Goal: Task Accomplishment & Management: Complete application form

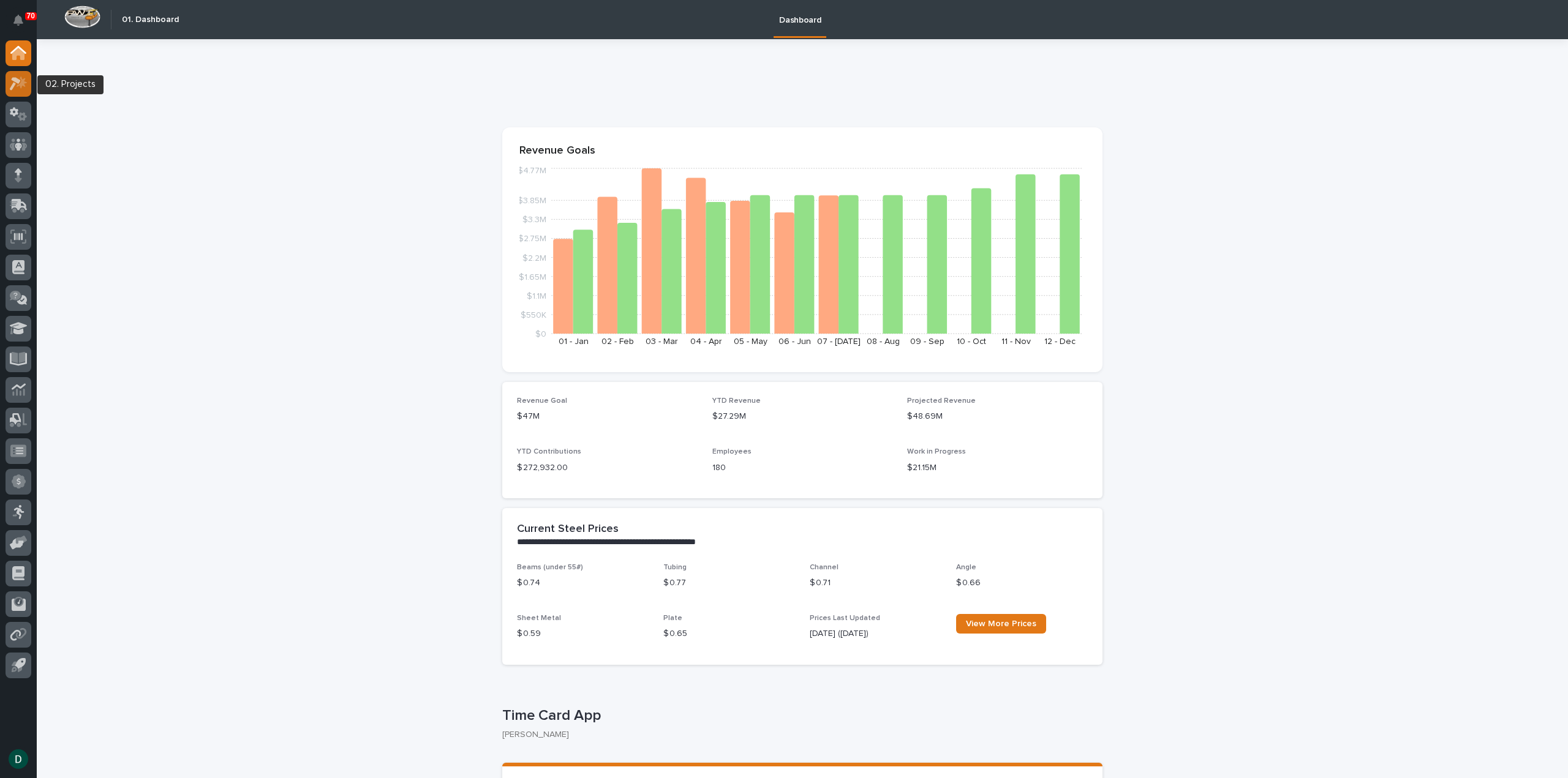
click at [18, 85] on icon at bounding box center [22, 82] width 11 height 12
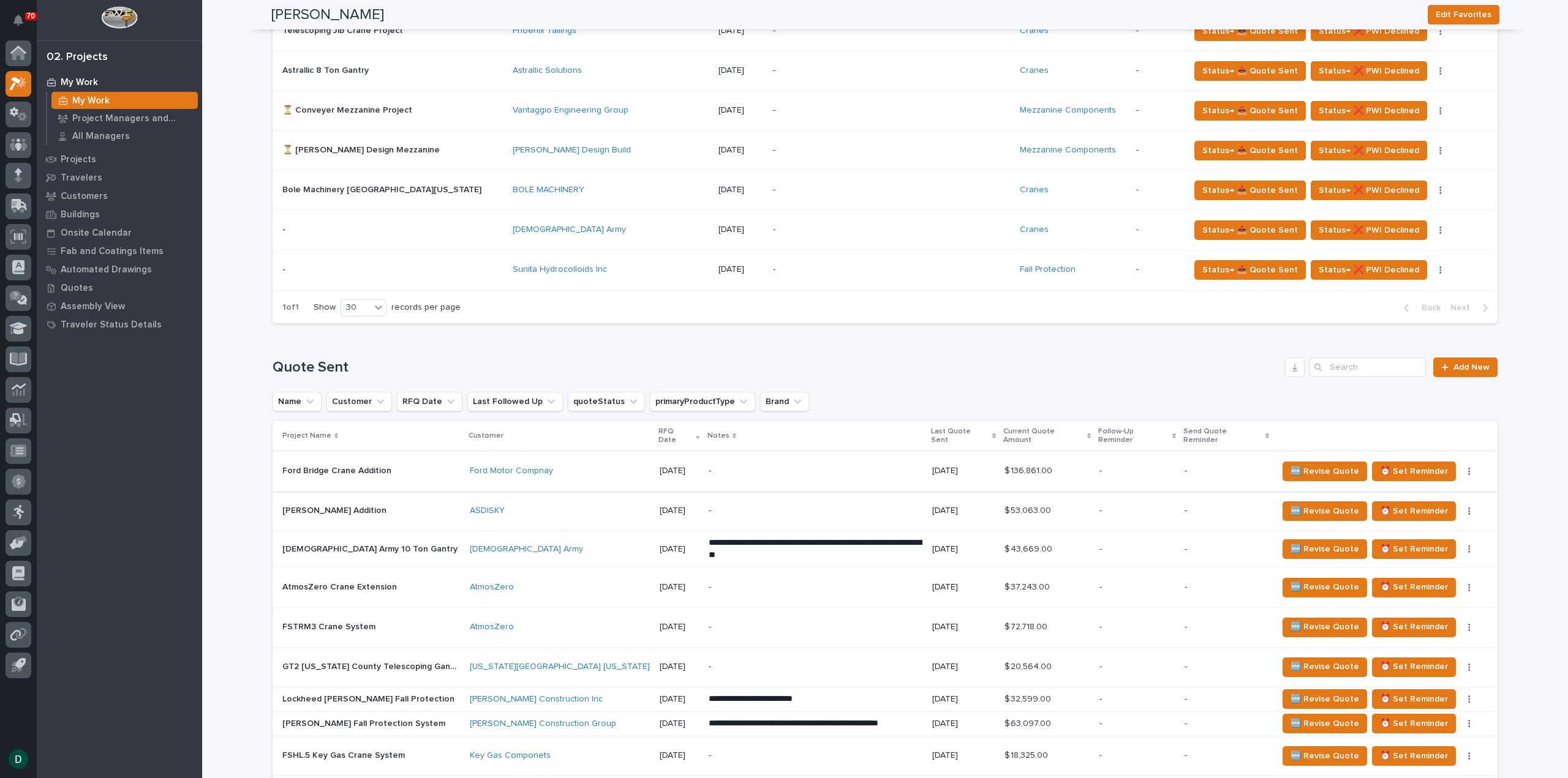
scroll to position [919, 0]
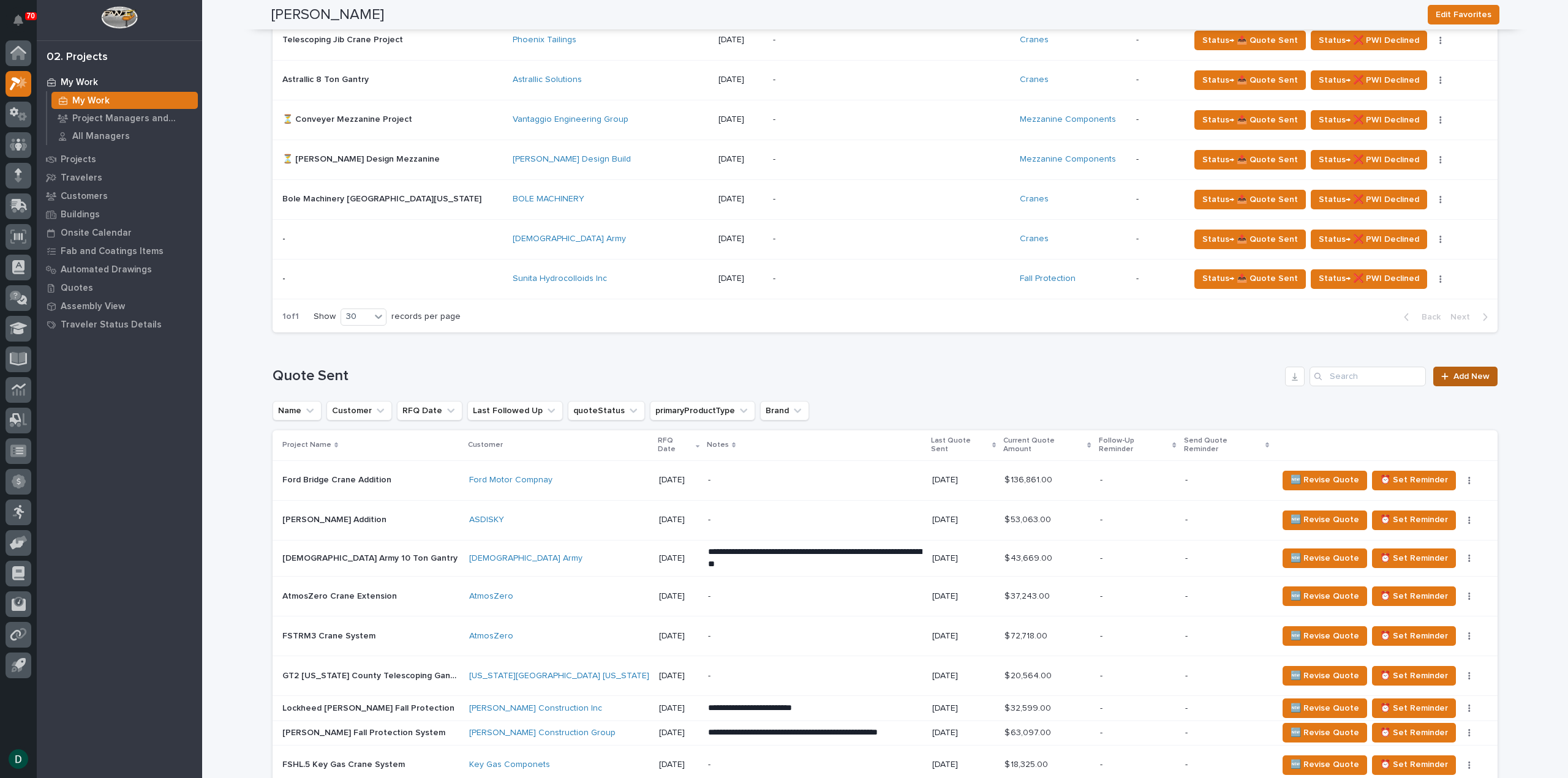
click at [1459, 378] on link "Add New" at bounding box center [1466, 376] width 64 height 19
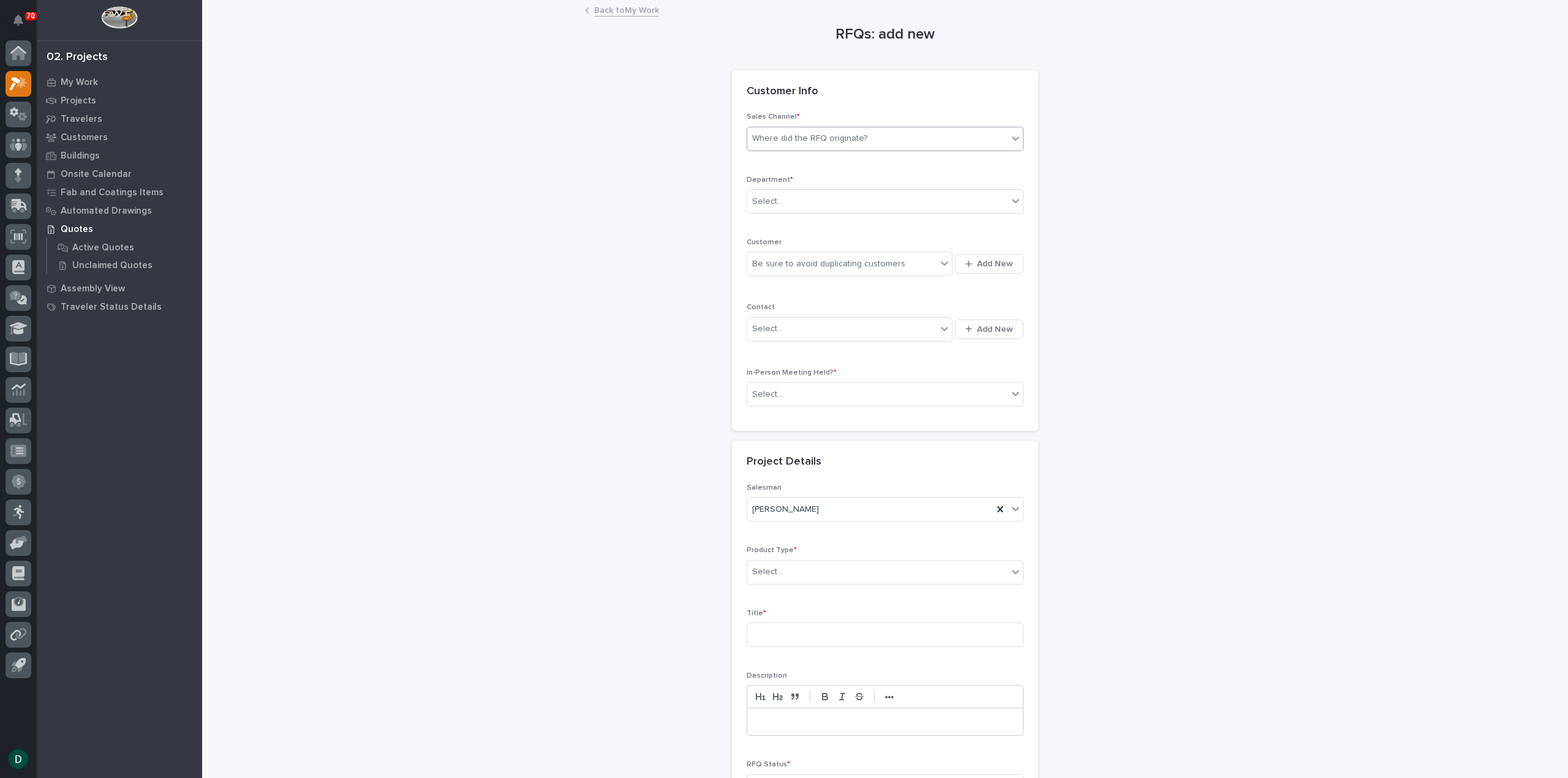
click at [829, 133] on div "Where did the RFQ originate?" at bounding box center [810, 139] width 115 height 13
click at [794, 180] on div "PWI" at bounding box center [879, 183] width 275 height 21
click at [780, 193] on div "Select..." at bounding box center [877, 202] width 261 height 20
click at [794, 225] on span "National Sales" at bounding box center [778, 223] width 62 height 13
click at [811, 265] on div "Be sure to avoid duplicating customers" at bounding box center [829, 264] width 153 height 13
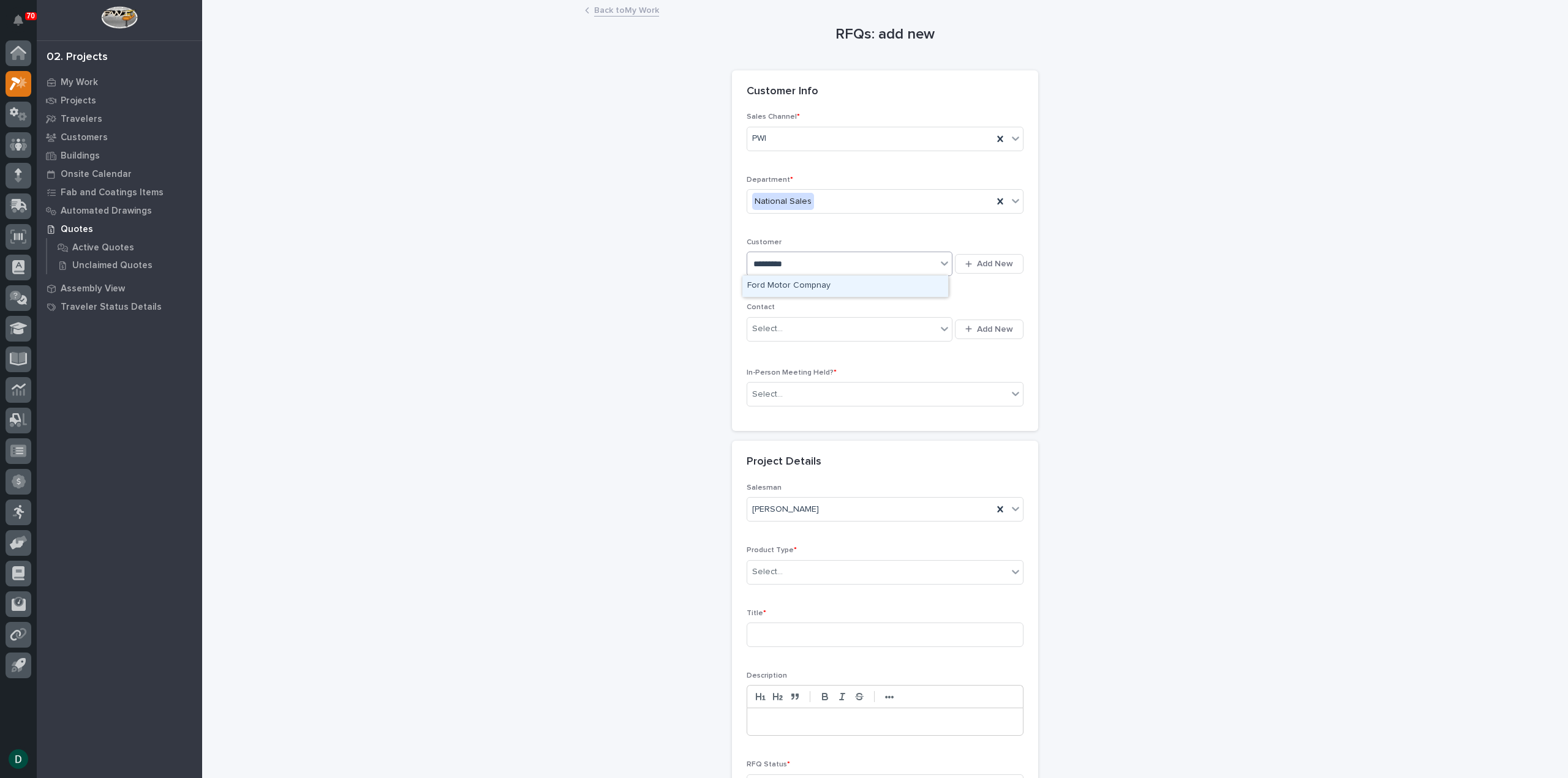
type input "**********"
click at [833, 281] on div "Ford Motor Compnay" at bounding box center [845, 286] width 206 height 21
click at [859, 390] on div "Select..." at bounding box center [877, 394] width 261 height 20
click at [780, 411] on div "Yes" at bounding box center [879, 415] width 275 height 21
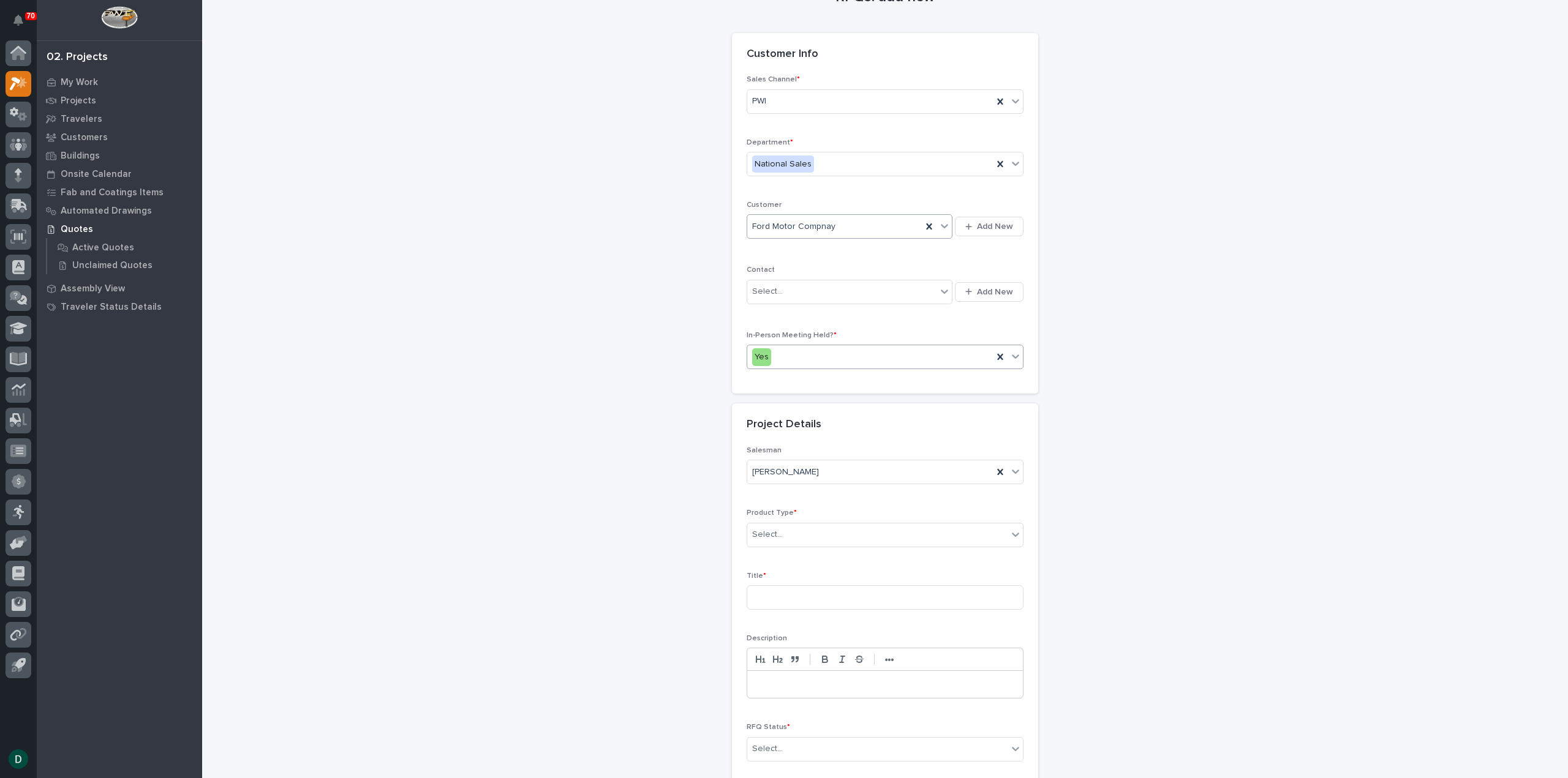
scroll to position [123, 0]
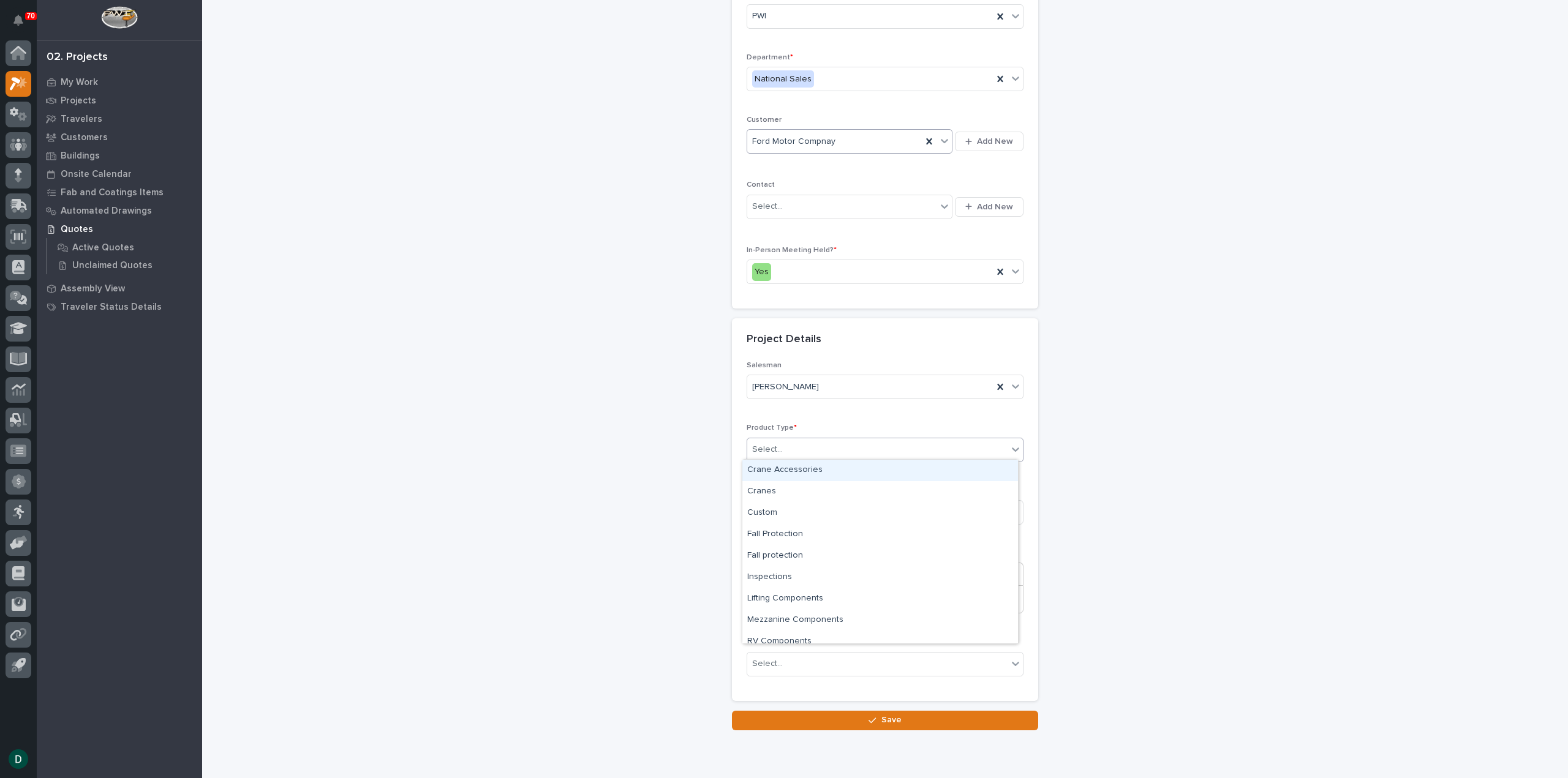
click at [812, 448] on div "Select..." at bounding box center [877, 450] width 261 height 20
click at [821, 494] on div "Cranes" at bounding box center [879, 492] width 275 height 21
click at [788, 506] on input at bounding box center [885, 512] width 277 height 25
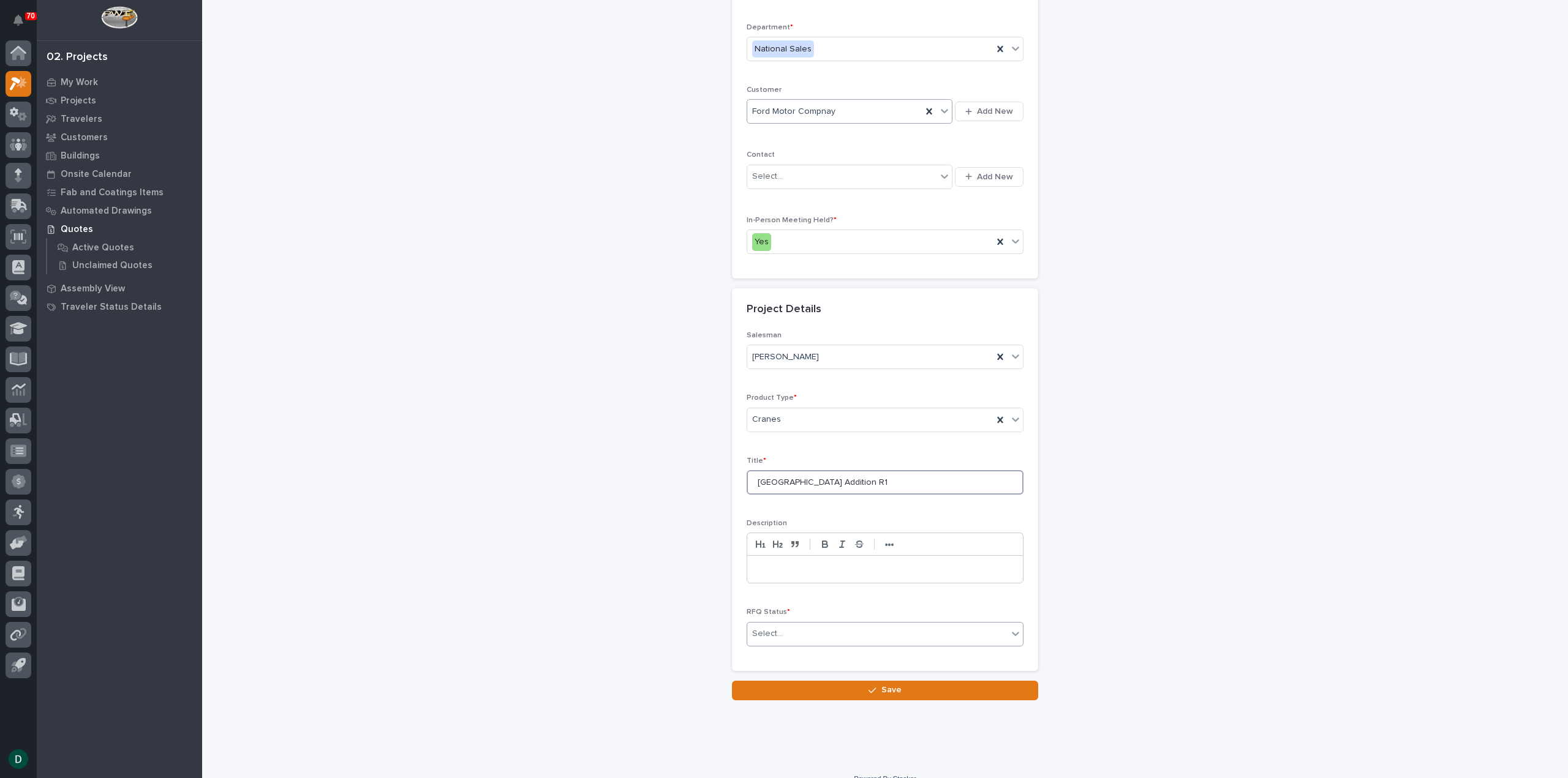
scroll to position [166, 0]
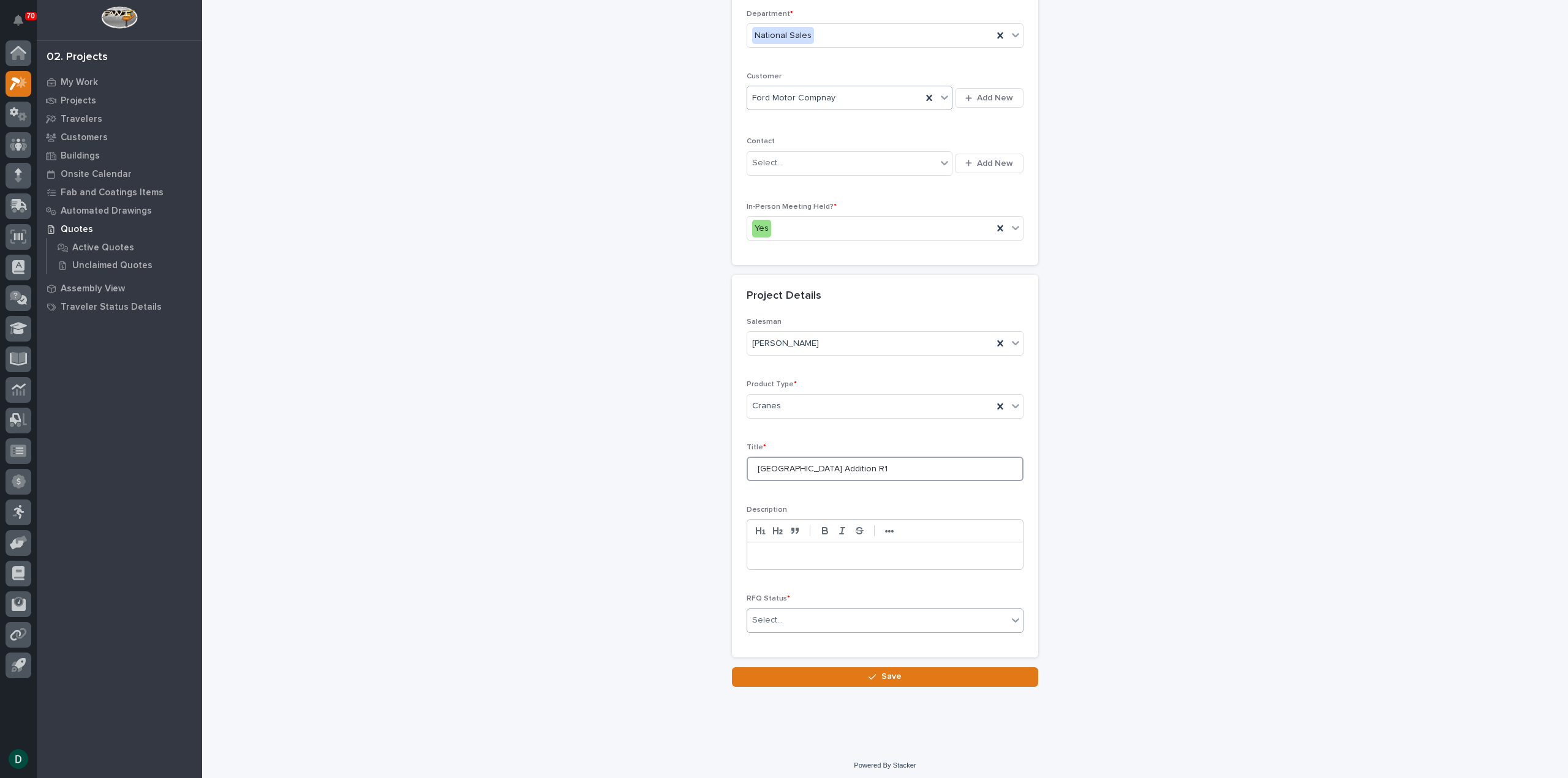
type input "[GEOGRAPHIC_DATA] Addition R1"
click at [845, 623] on div "Select..." at bounding box center [877, 621] width 261 height 20
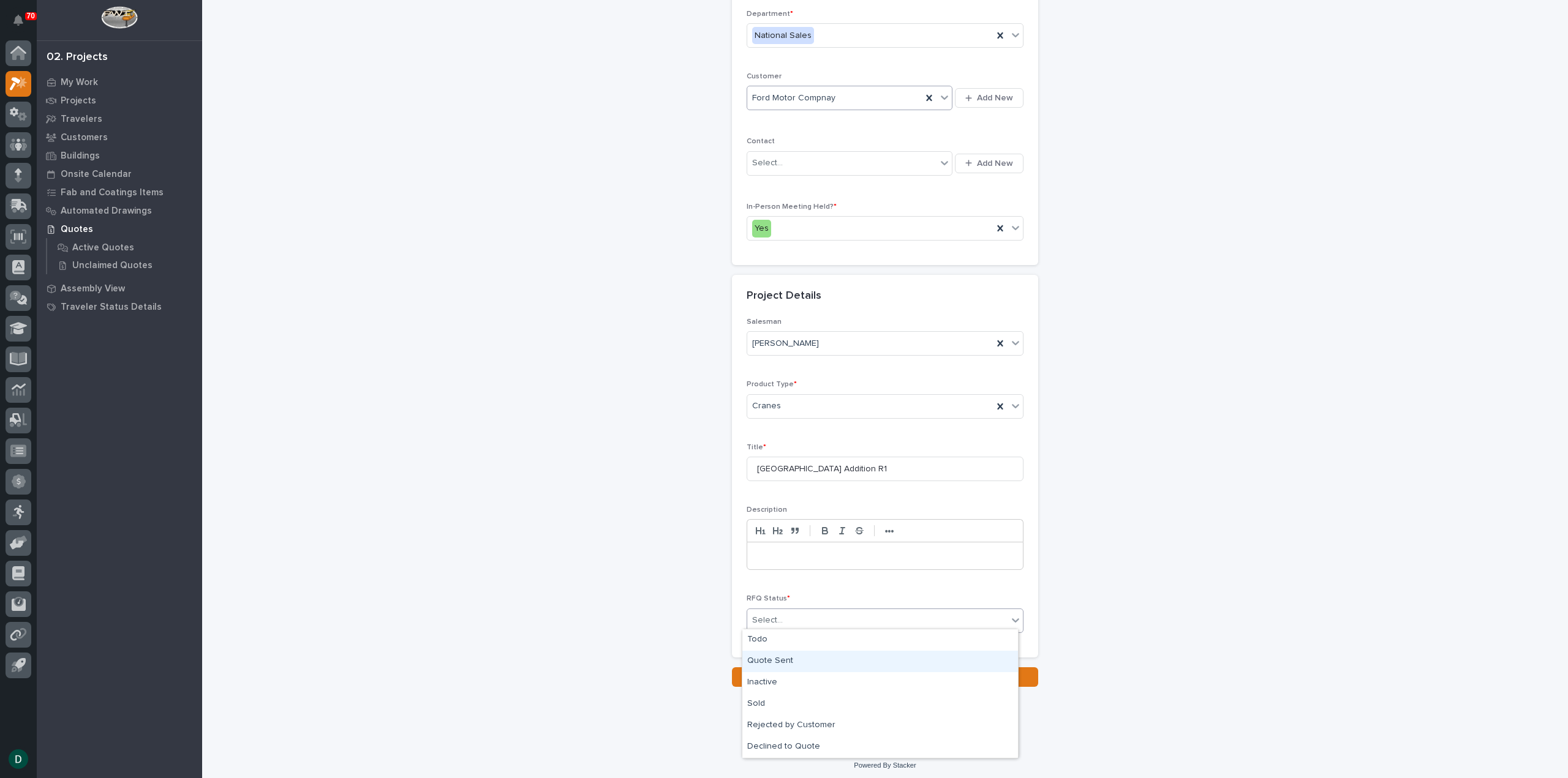
click at [812, 662] on div "Quote Sent" at bounding box center [879, 662] width 275 height 21
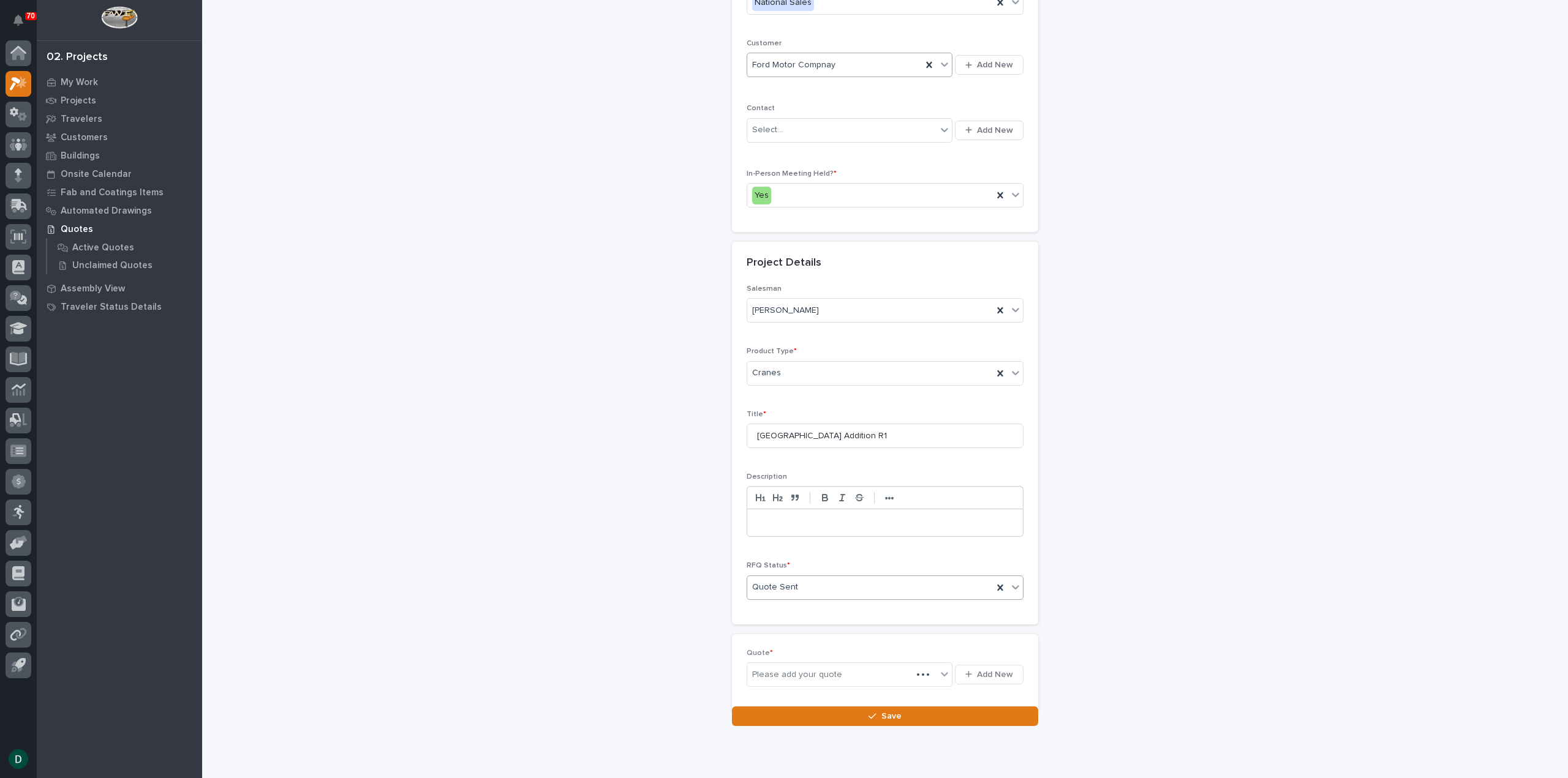
scroll to position [211, 0]
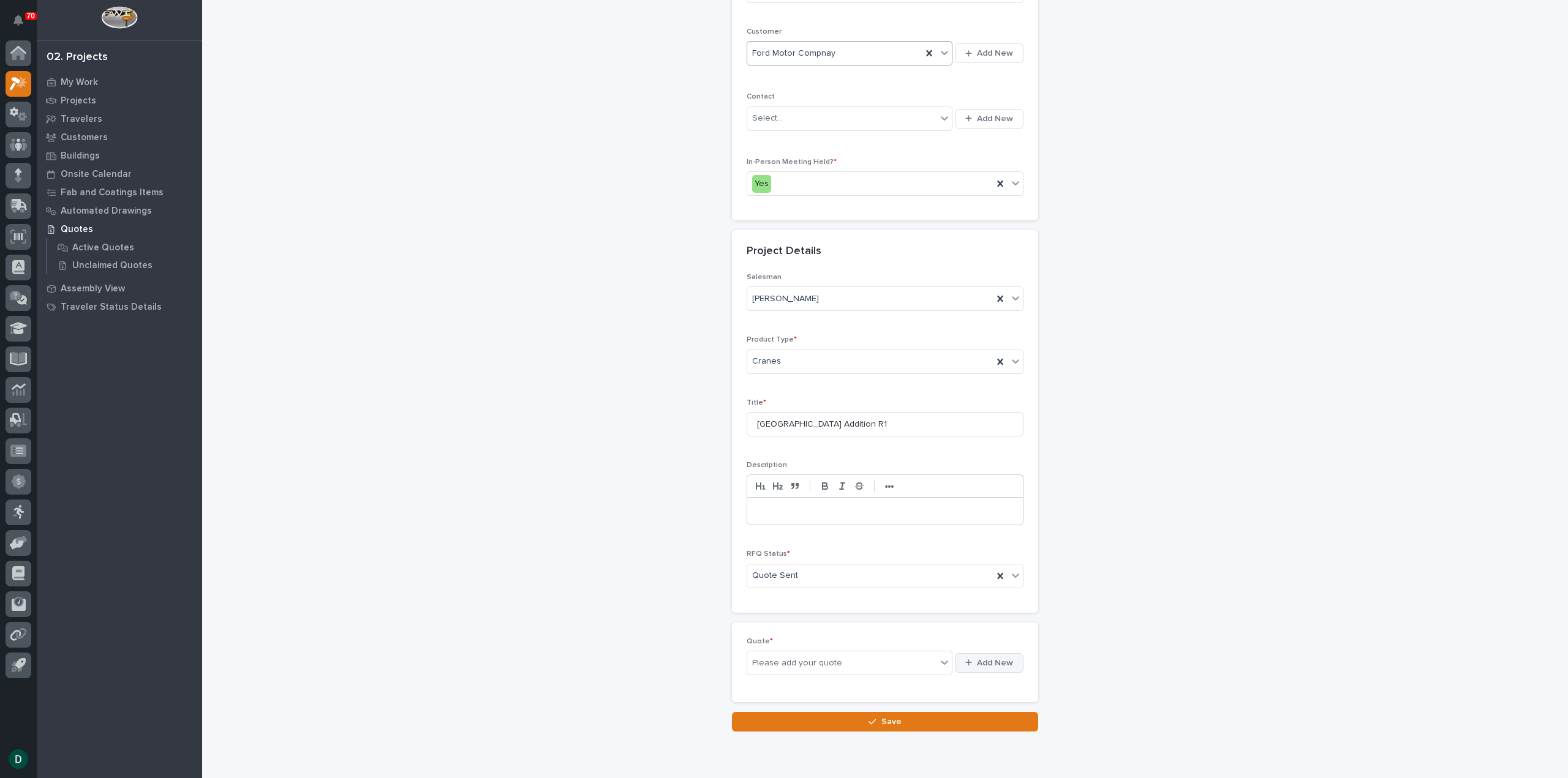
click at [989, 663] on span "Add New" at bounding box center [995, 663] width 36 height 11
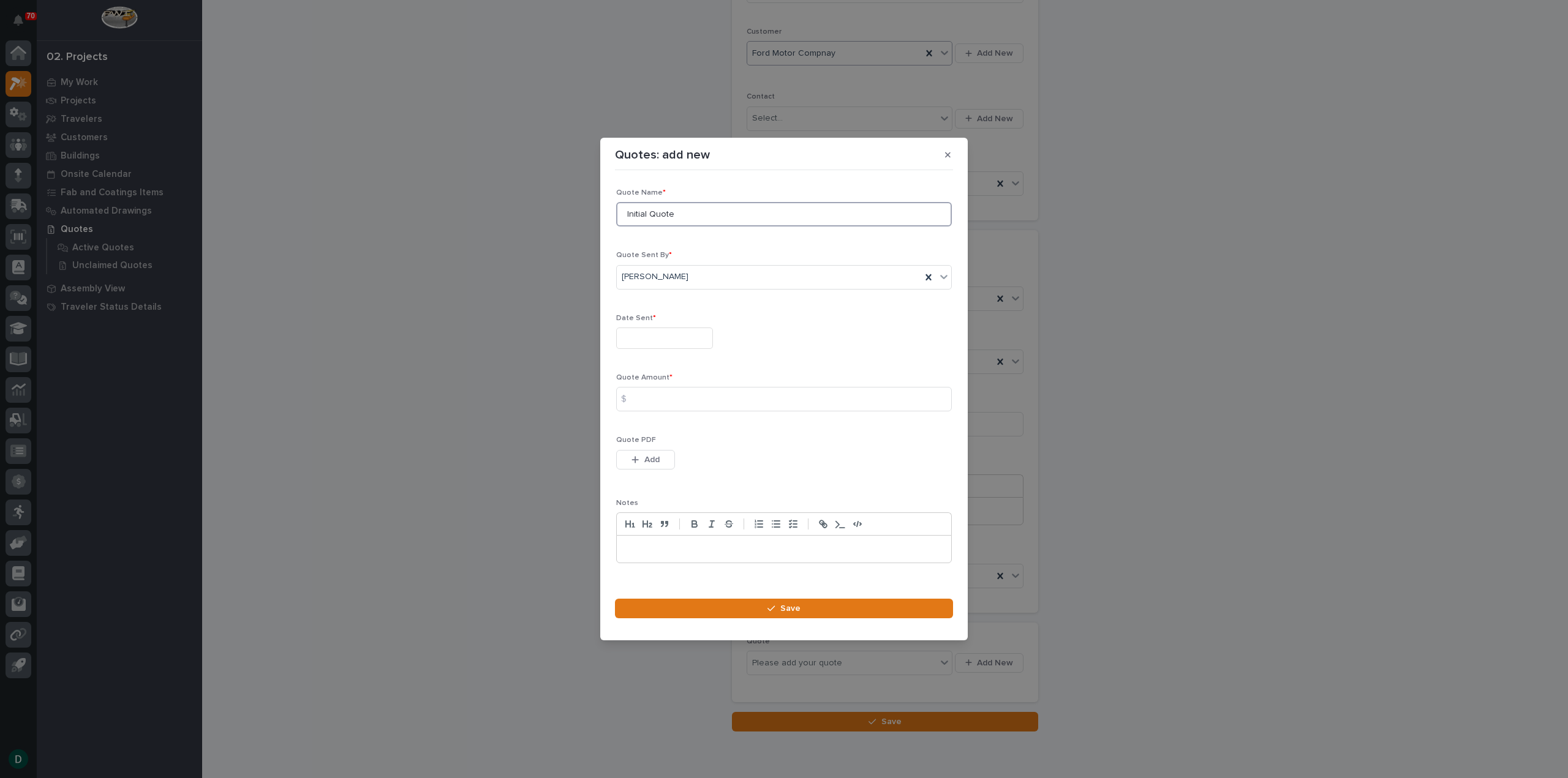
drag, startPoint x: 635, startPoint y: 229, endPoint x: 537, endPoint y: 225, distance: 98.1
click at [537, 225] on div "Quotes: add new Loading... Saving… Loading... Saving… Loading... Saving… Quote …" at bounding box center [784, 389] width 1568 height 778
type input "R1"
click at [703, 339] on input "text" at bounding box center [664, 338] width 96 height 21
click at [638, 238] on div "12" at bounding box center [641, 238] width 17 height 17
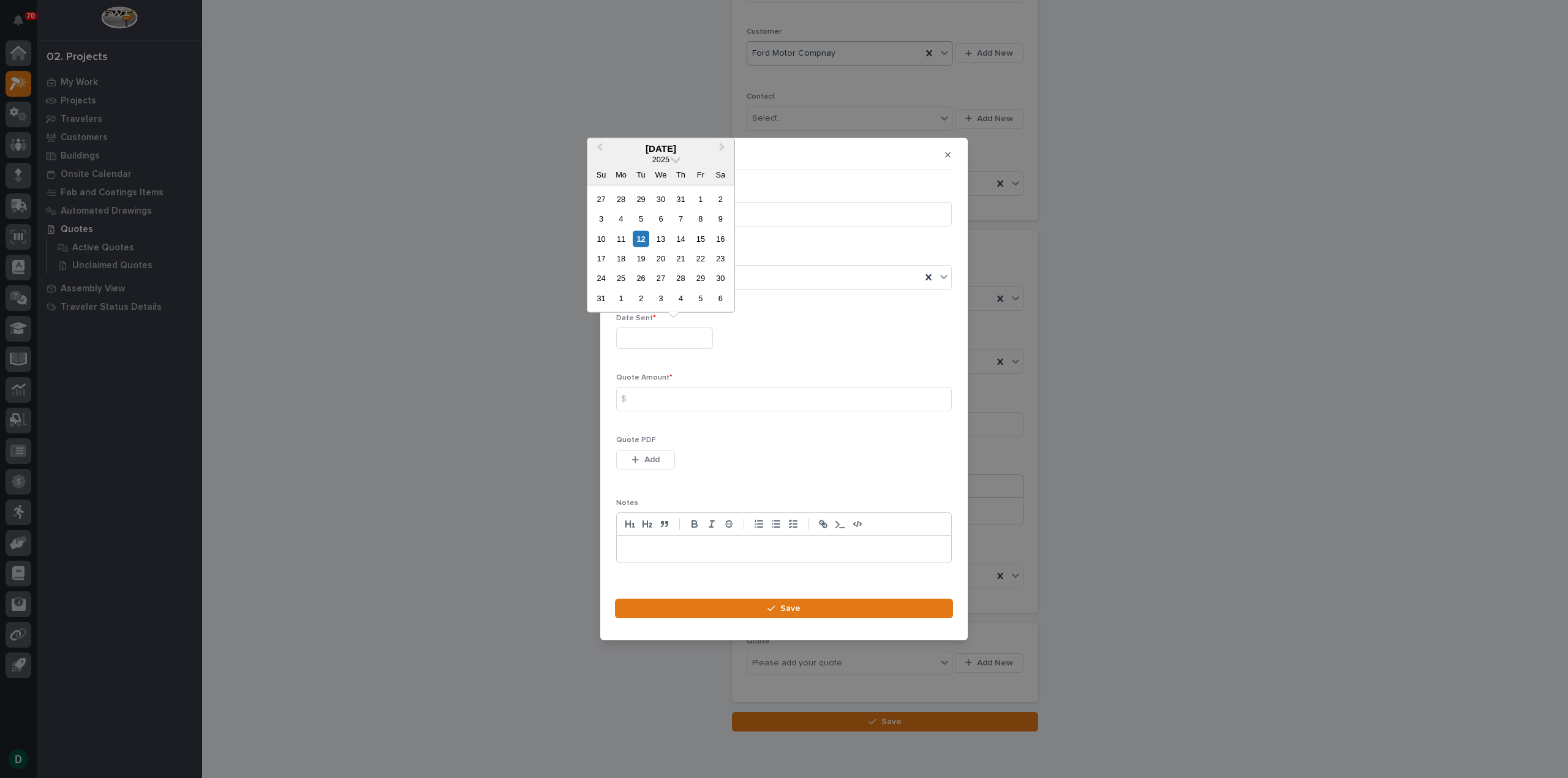
type input "**********"
click at [652, 394] on input at bounding box center [784, 399] width 336 height 25
type input "131861"
click at [654, 455] on span "Add" at bounding box center [652, 459] width 15 height 11
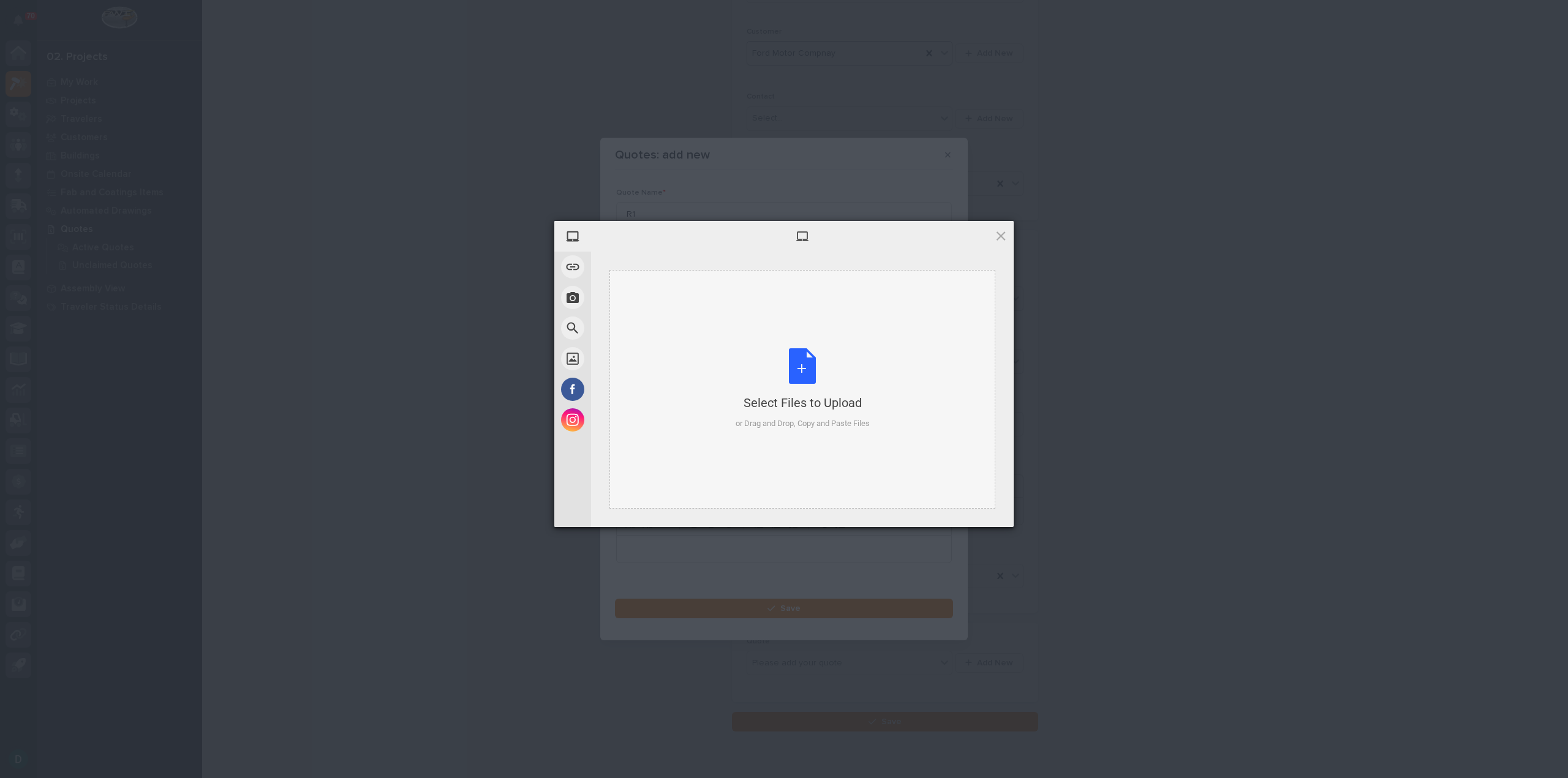
click at [798, 382] on div "Select Files to Upload or Drag and Drop, Copy and Paste Files" at bounding box center [802, 389] width 134 height 82
drag, startPoint x: 980, startPoint y: 510, endPoint x: 975, endPoint y: 522, distance: 13.0
click at [980, 510] on span "Upload 1" at bounding box center [977, 511] width 24 height 9
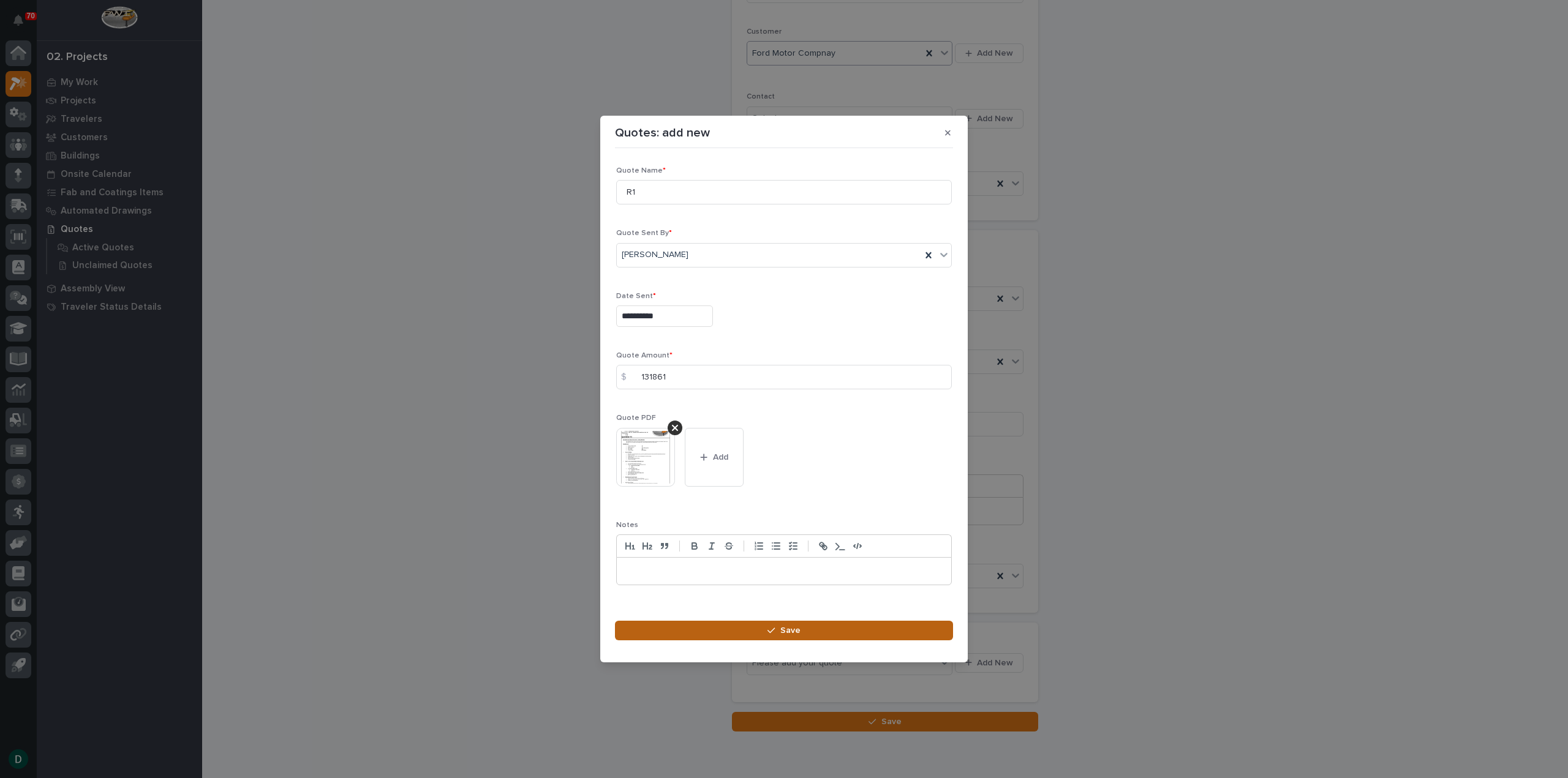
click at [856, 630] on button "Save" at bounding box center [784, 630] width 338 height 19
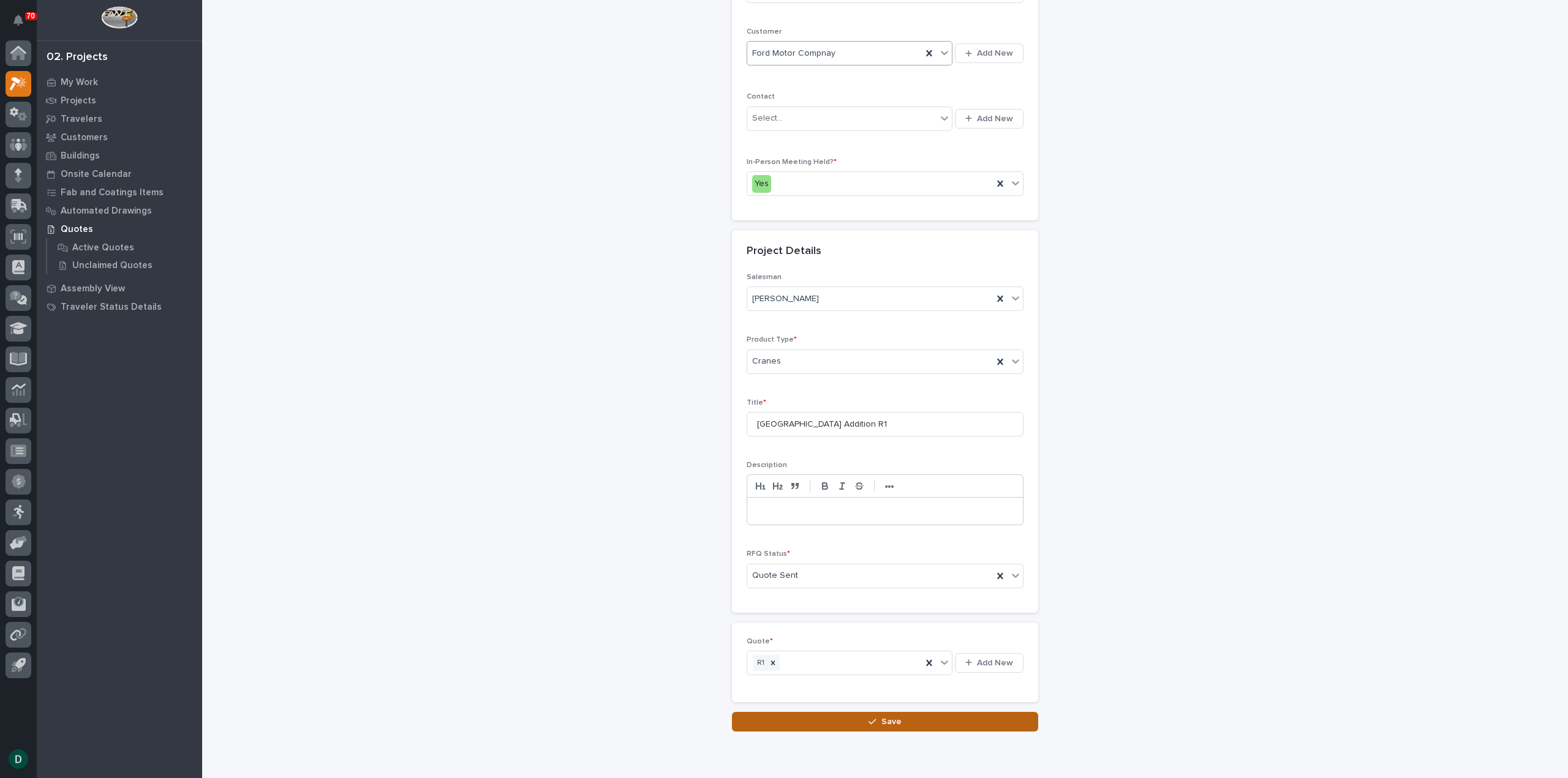
click at [914, 720] on button "Save" at bounding box center [885, 721] width 306 height 19
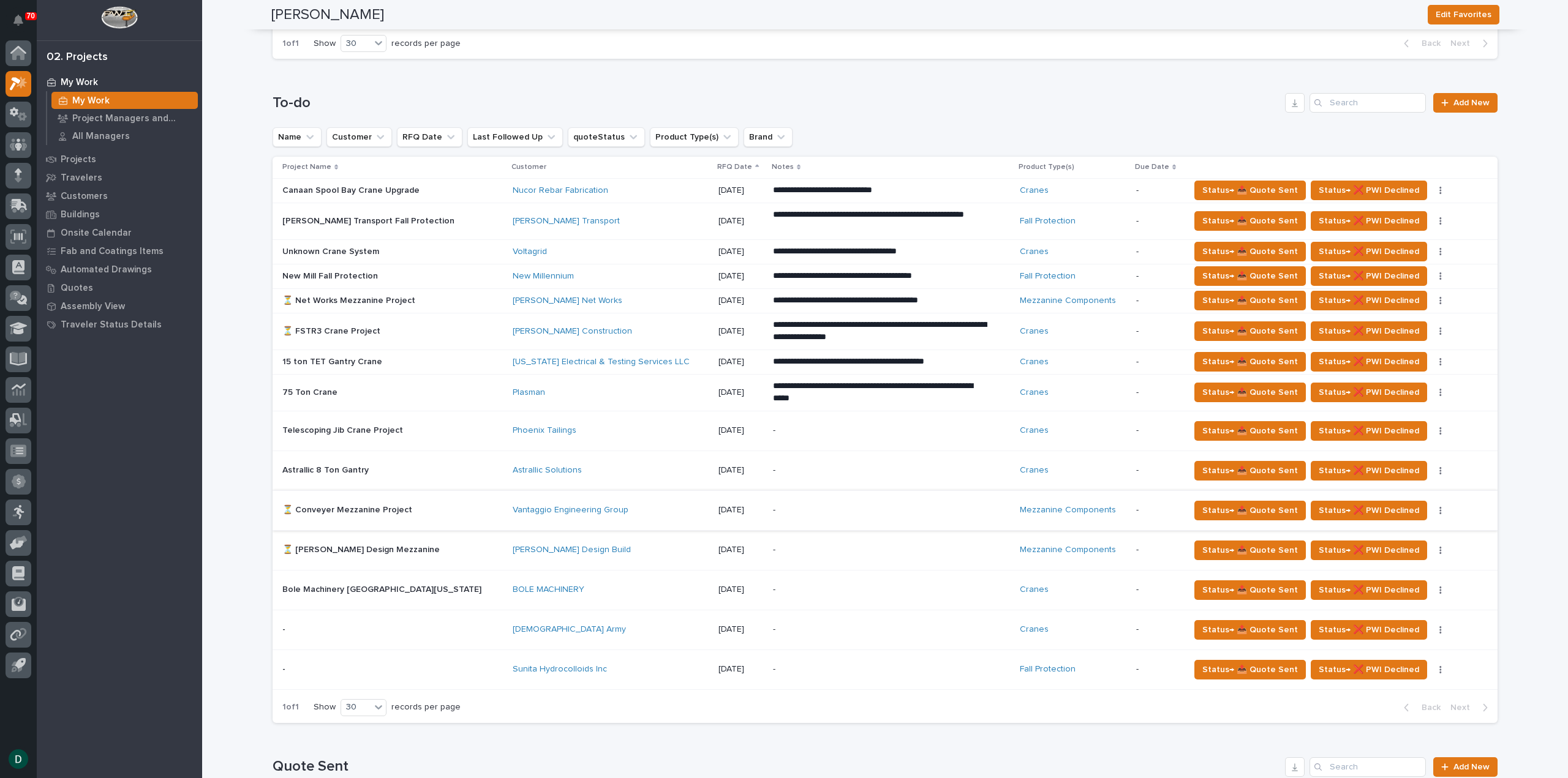
scroll to position [489, 0]
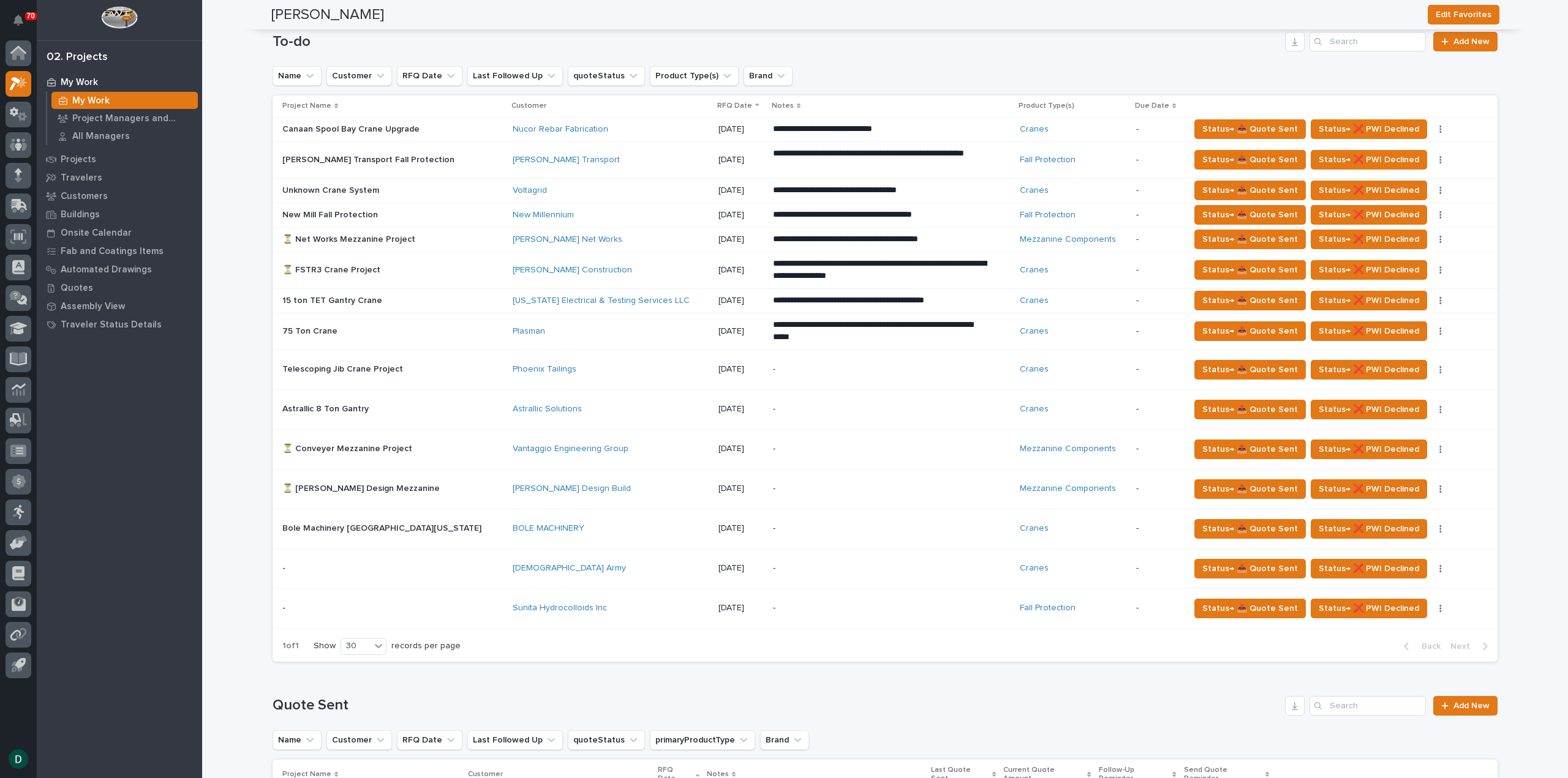
click at [424, 236] on p at bounding box center [390, 240] width 214 height 11
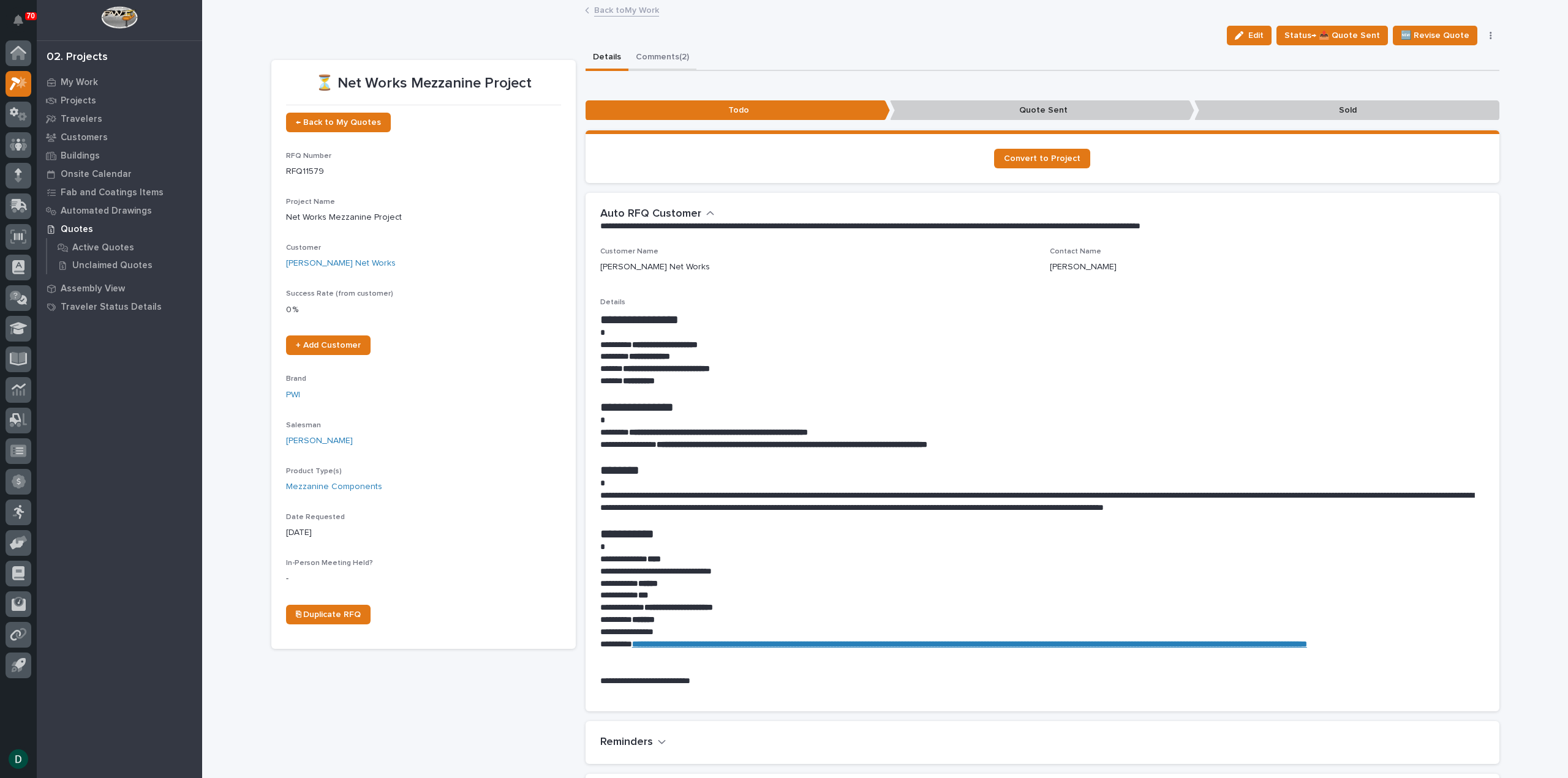
click at [665, 54] on button "Comments (2)" at bounding box center [662, 58] width 68 height 25
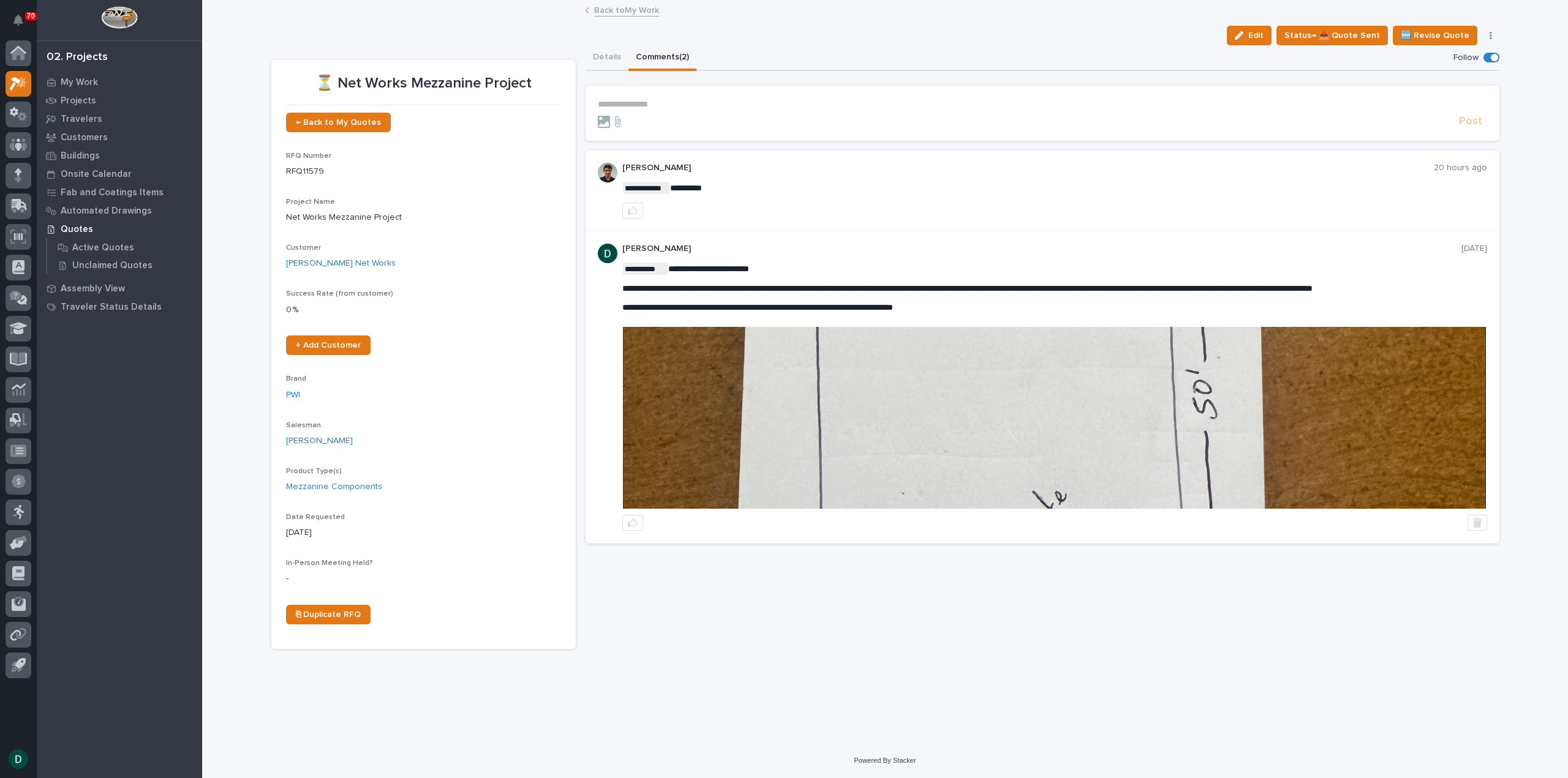
click at [671, 104] on p "**********" at bounding box center [1042, 104] width 889 height 11
click at [638, 11] on link "Back to My Work" at bounding box center [626, 9] width 65 height 14
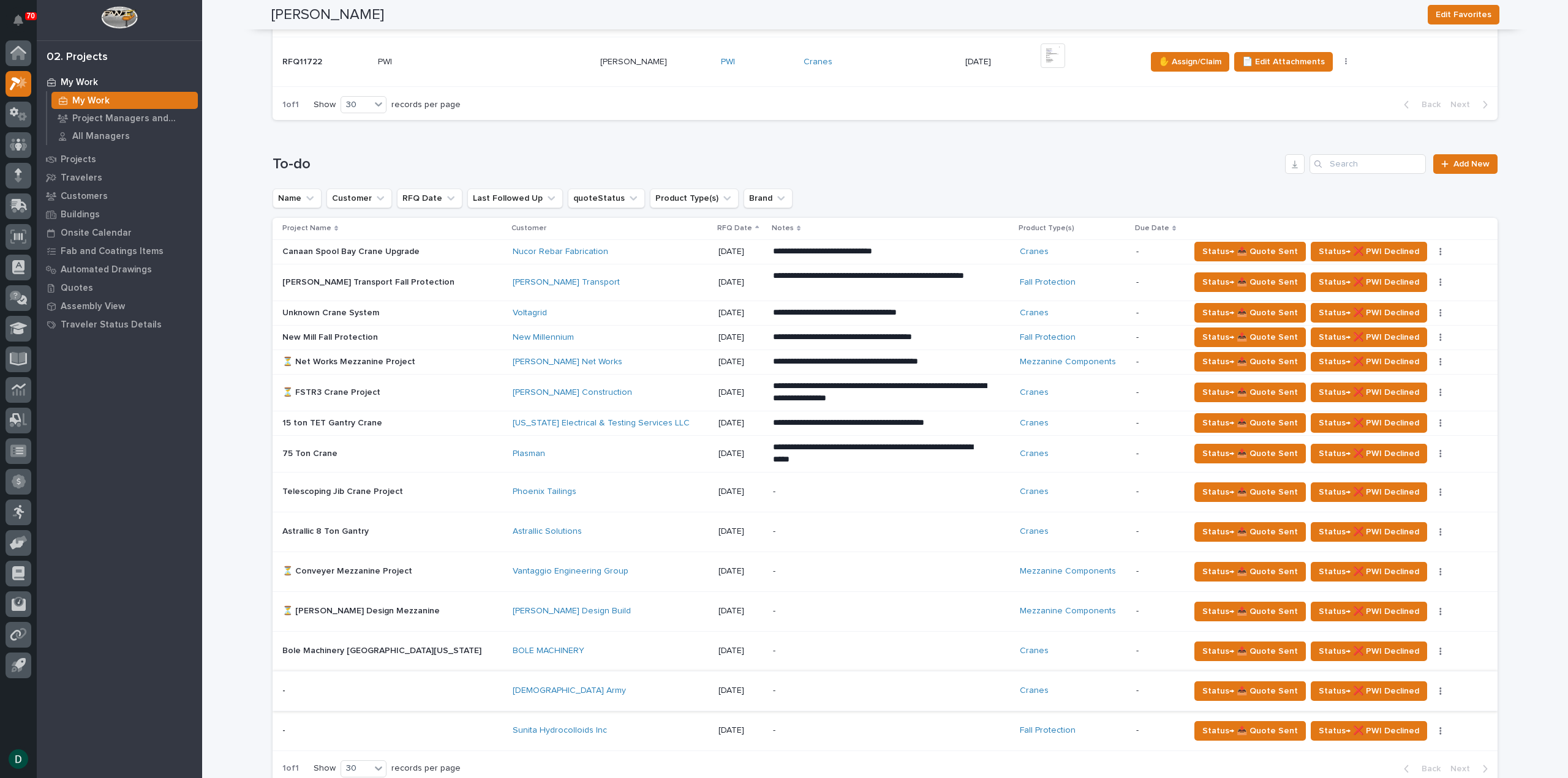
scroll to position [489, 0]
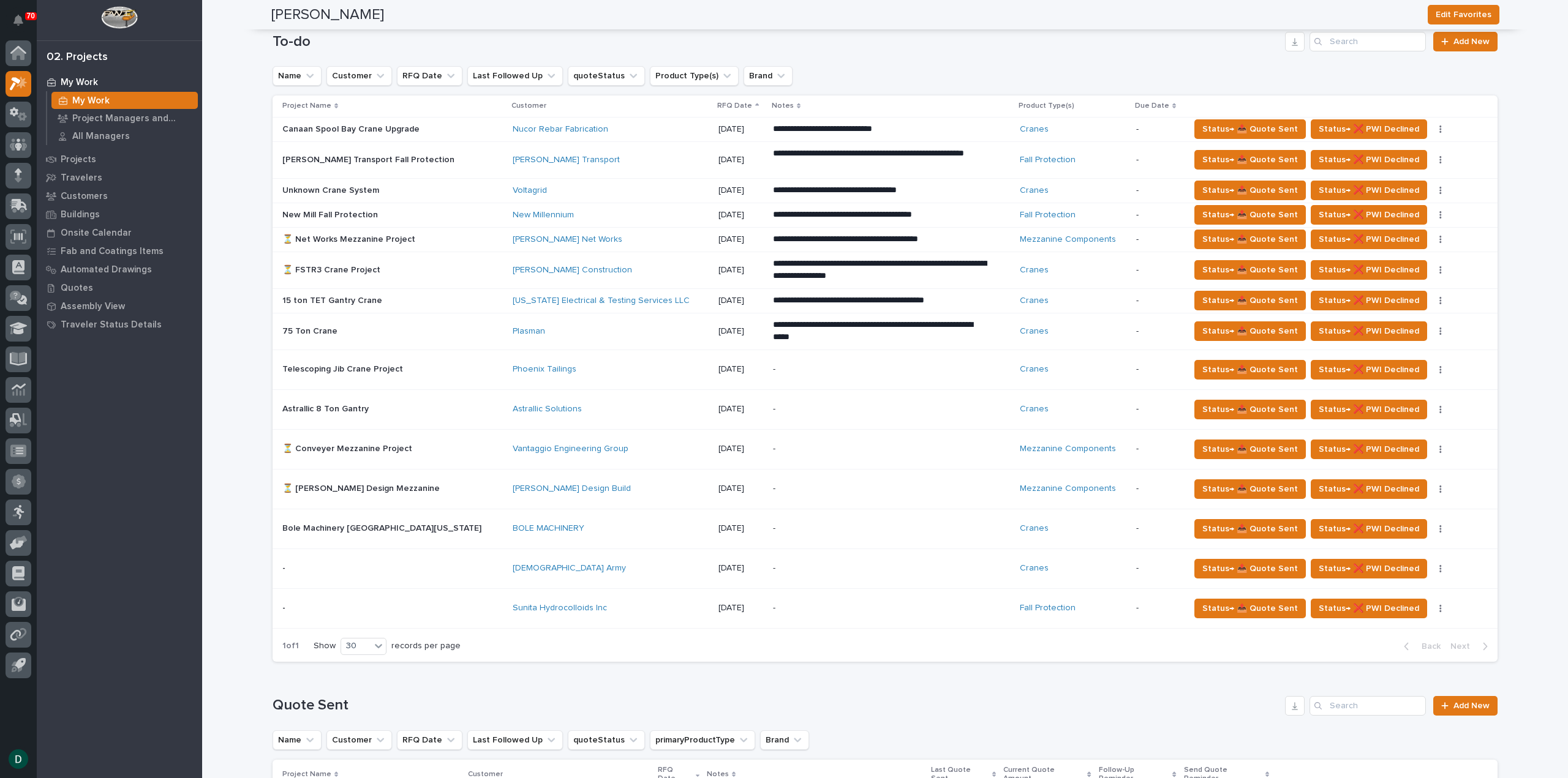
click at [429, 605] on p at bounding box center [390, 609] width 214 height 11
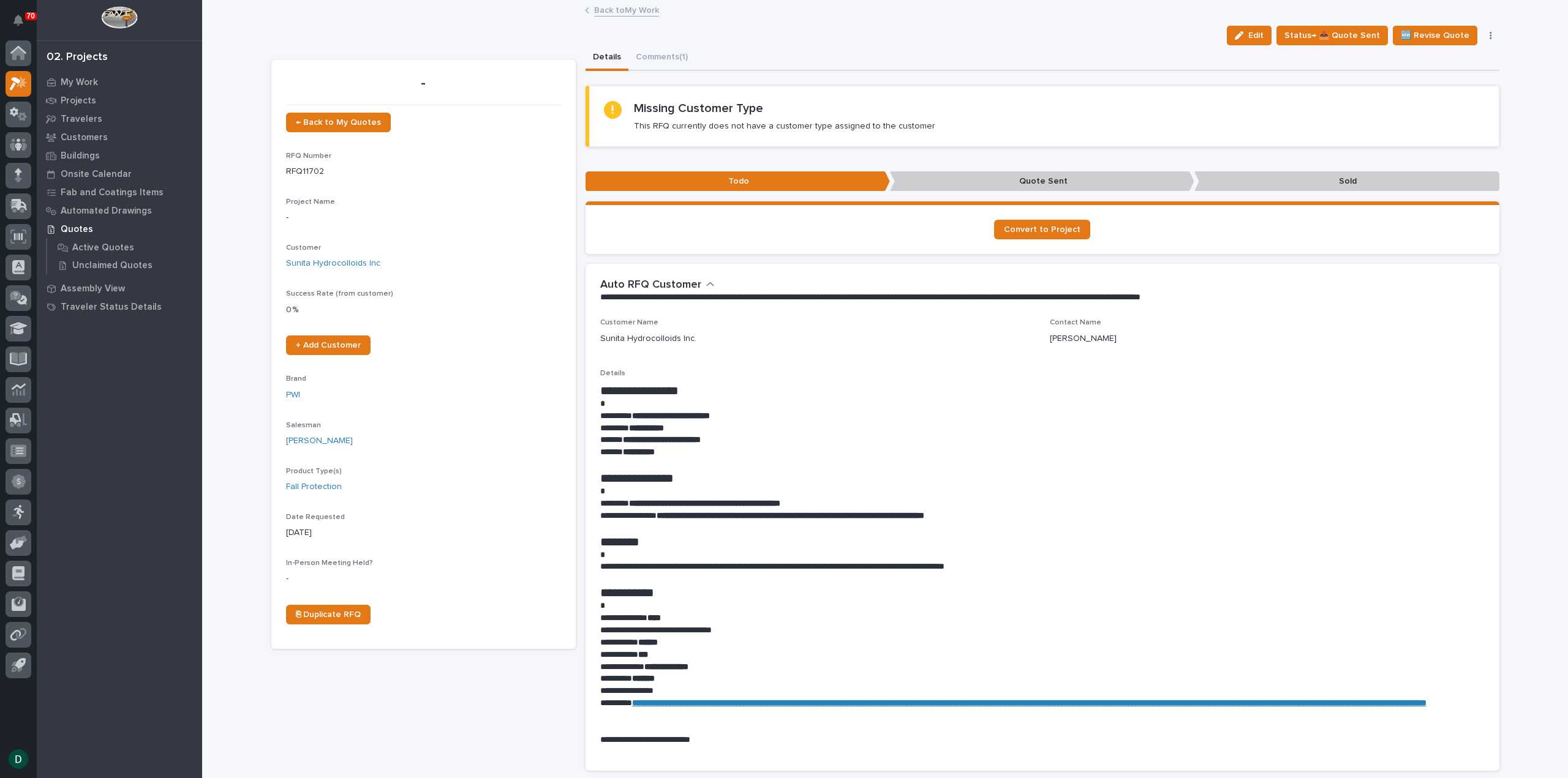
click at [621, 11] on link "Back to My Work" at bounding box center [626, 9] width 65 height 14
